Goal: Task Accomplishment & Management: Manage account settings

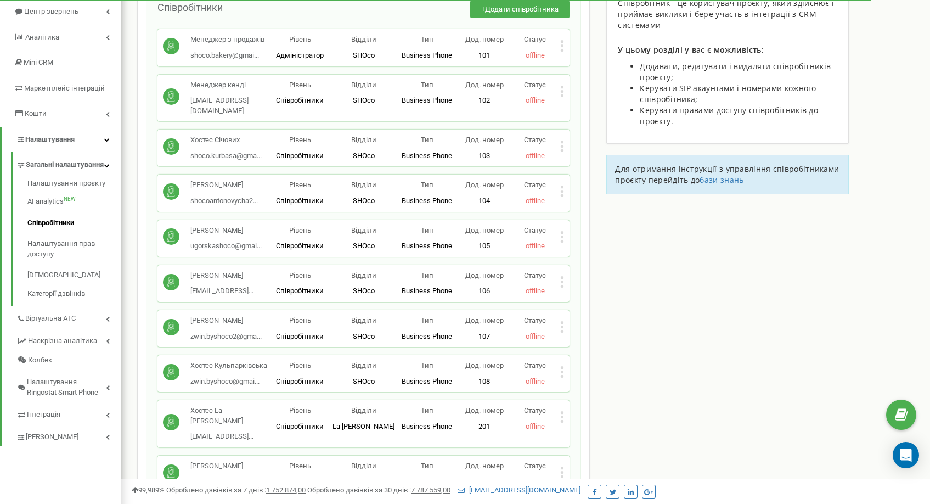
scroll to position [103, 0]
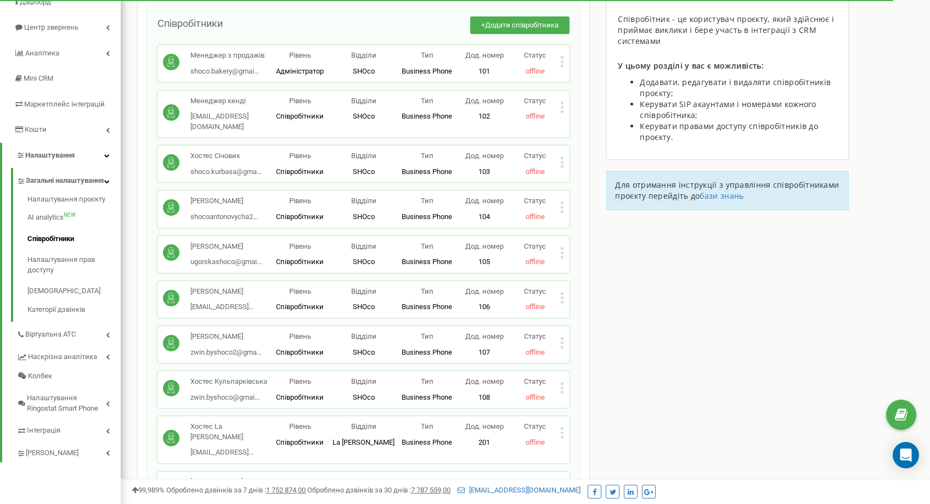
click at [243, 57] on p "Менеджер з продажів" at bounding box center [227, 55] width 74 height 10
click at [242, 65] on div "Менеджер з продажів shoco.bakery@gmai... [EMAIL_ADDRESS][DOMAIN_NAME]" at bounding box center [227, 63] width 74 height 26
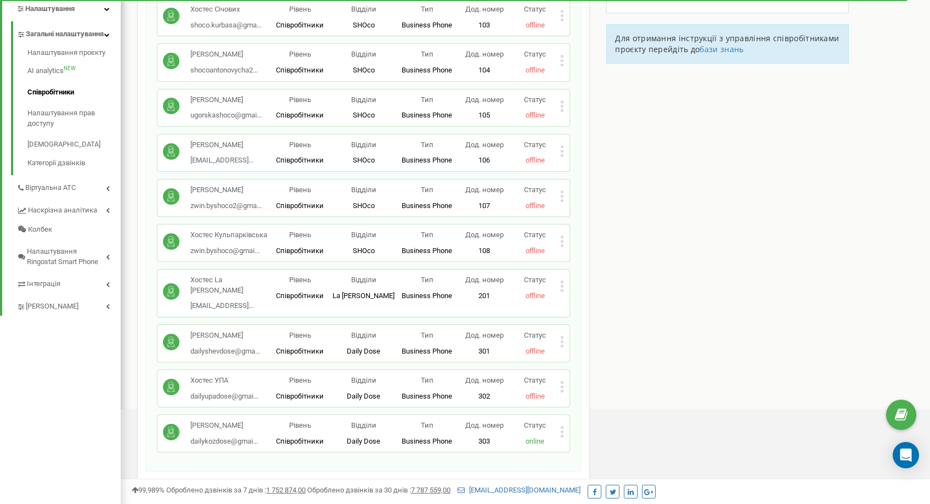
scroll to position [466, 0]
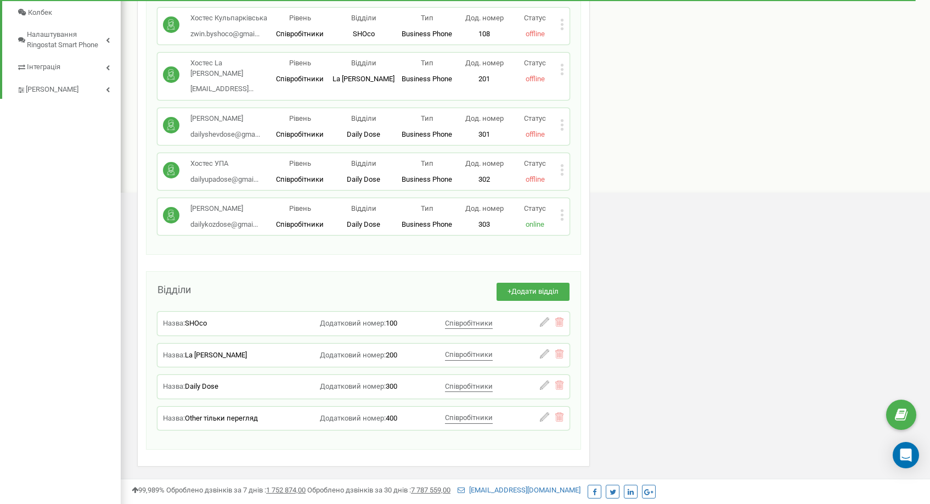
click at [562, 209] on icon at bounding box center [562, 210] width 3 height 3
click at [583, 229] on span "Редагувати" at bounding box center [597, 232] width 43 height 7
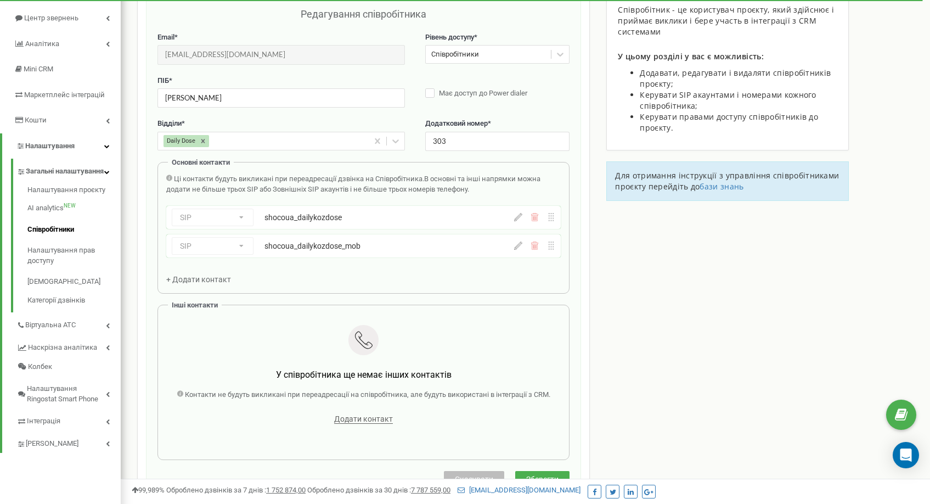
scroll to position [110, 0]
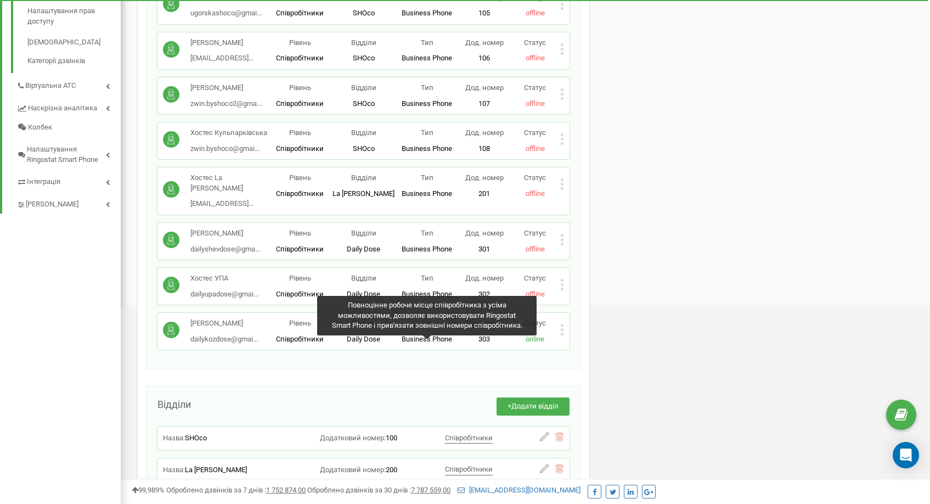
scroll to position [279, 0]
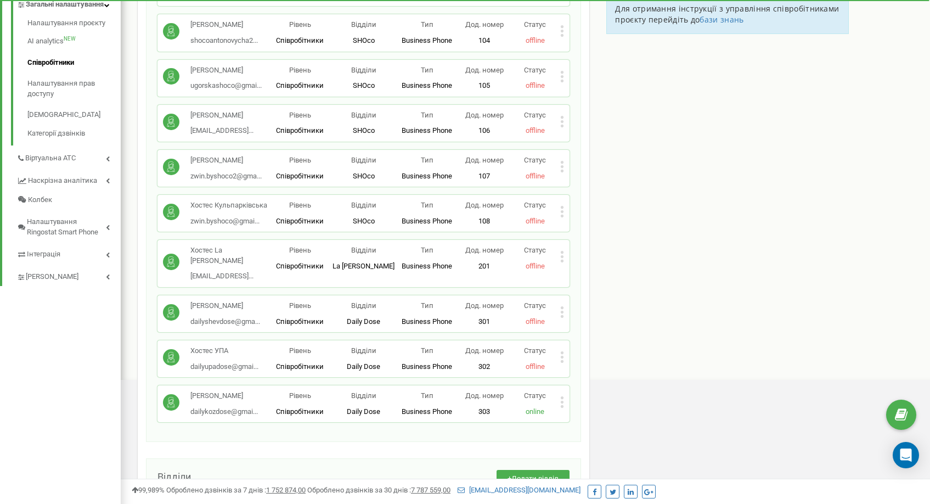
click at [562, 401] on icon at bounding box center [562, 402] width 3 height 3
